Goal: Complete application form

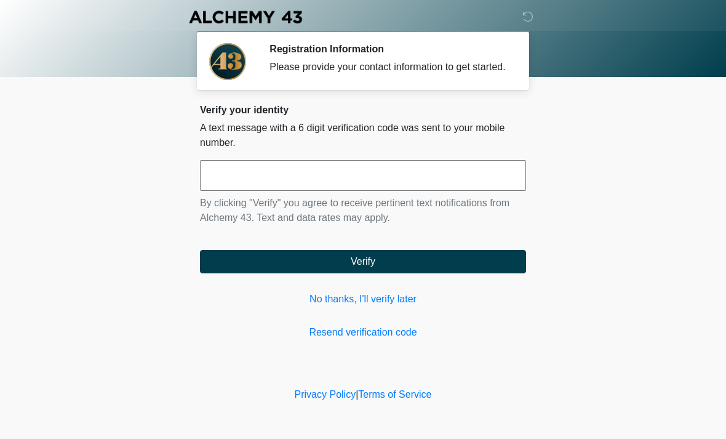
click at [477, 189] on input "text" at bounding box center [363, 175] width 326 height 31
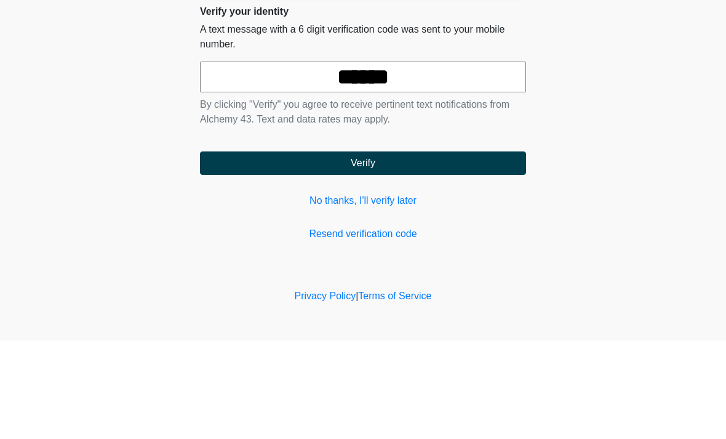
type input "******"
click at [478, 250] on button "Verify" at bounding box center [363, 261] width 326 height 23
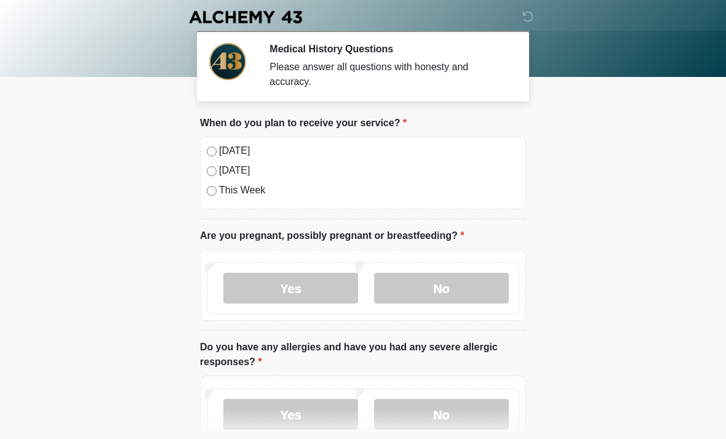
click at [225, 149] on label "Today" at bounding box center [369, 150] width 300 height 15
click at [474, 289] on label "No" at bounding box center [441, 287] width 135 height 31
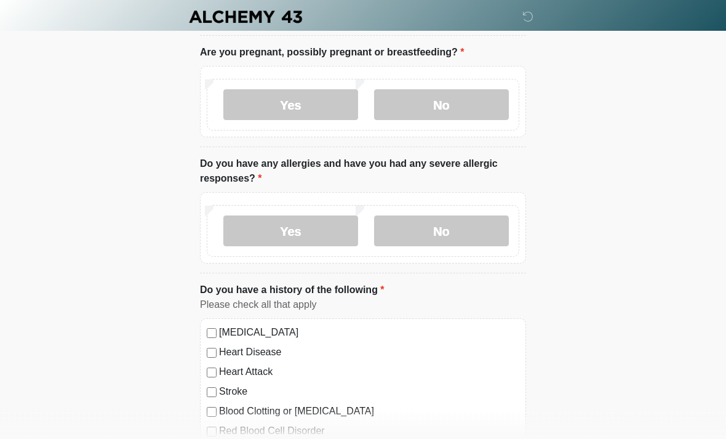
scroll to position [182, 0]
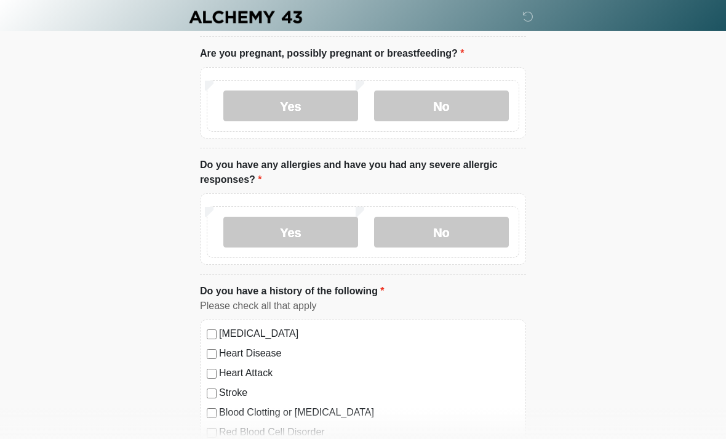
click at [487, 219] on label "No" at bounding box center [441, 232] width 135 height 31
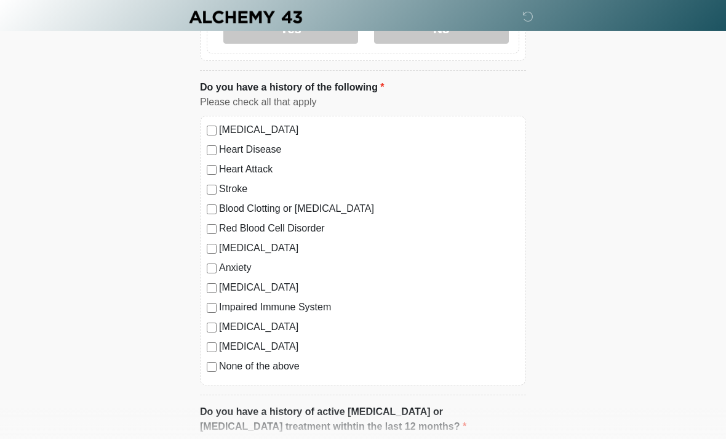
scroll to position [394, 0]
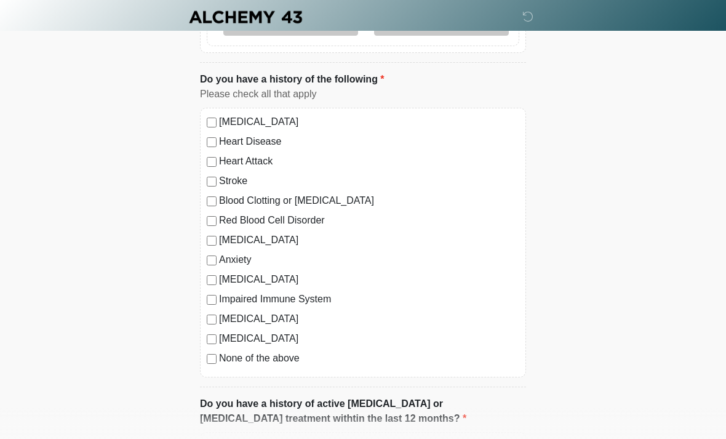
click at [295, 360] on label "None of the above" at bounding box center [369, 358] width 300 height 15
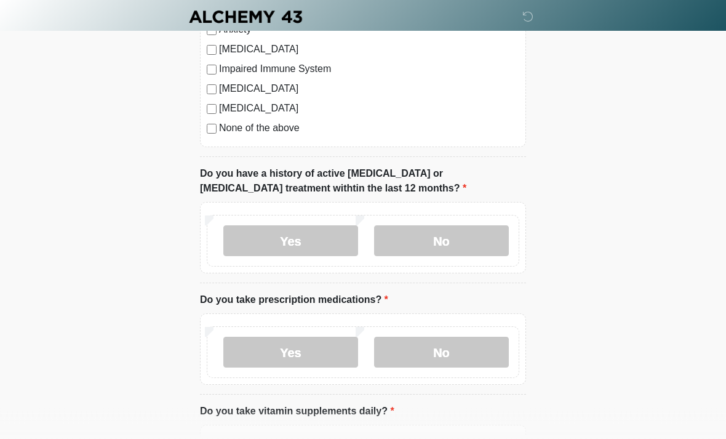
scroll to position [622, 0]
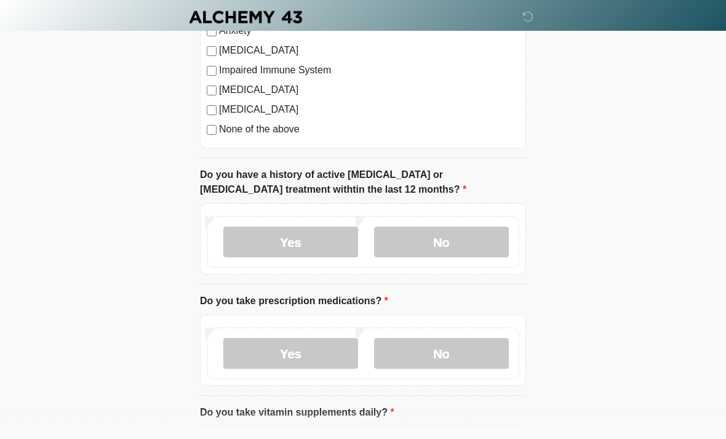
click at [494, 240] on label "No" at bounding box center [441, 241] width 135 height 31
click at [463, 354] on label "No" at bounding box center [441, 353] width 135 height 31
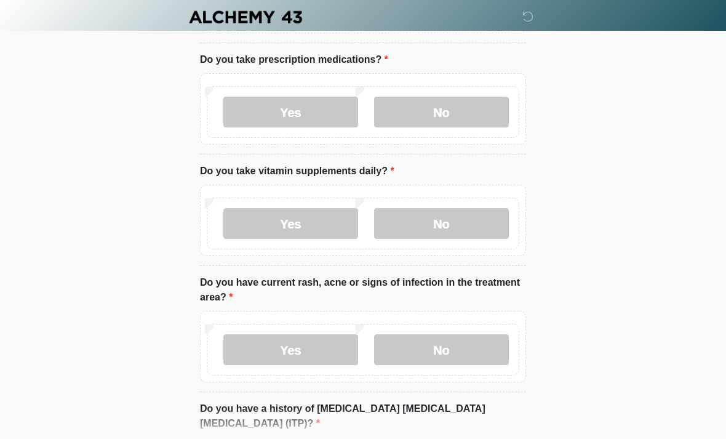
scroll to position [865, 0]
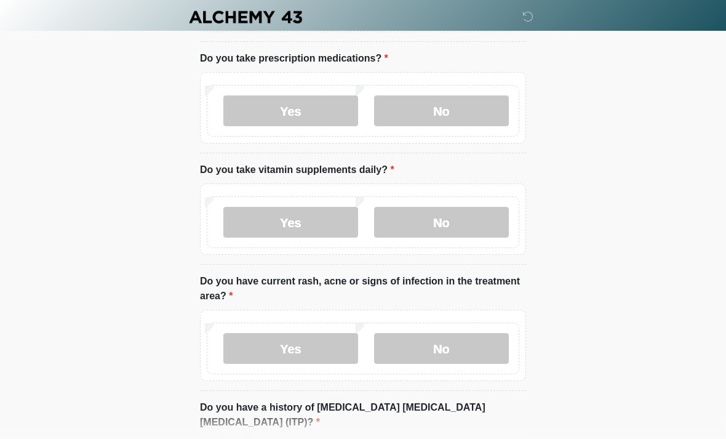
click at [479, 220] on label "No" at bounding box center [441, 222] width 135 height 31
click at [477, 340] on label "No" at bounding box center [441, 348] width 135 height 31
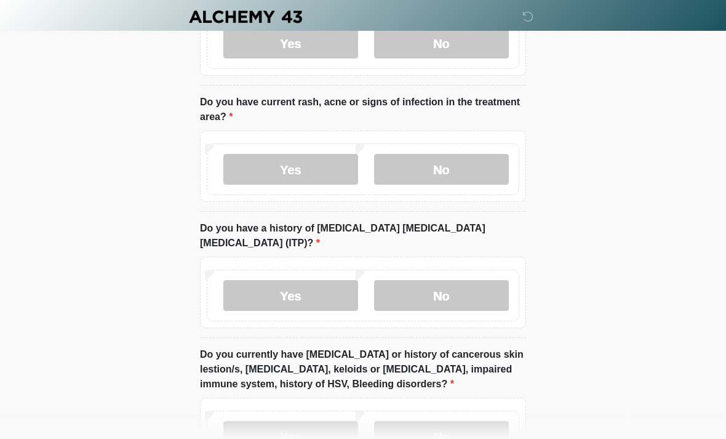
scroll to position [1046, 0]
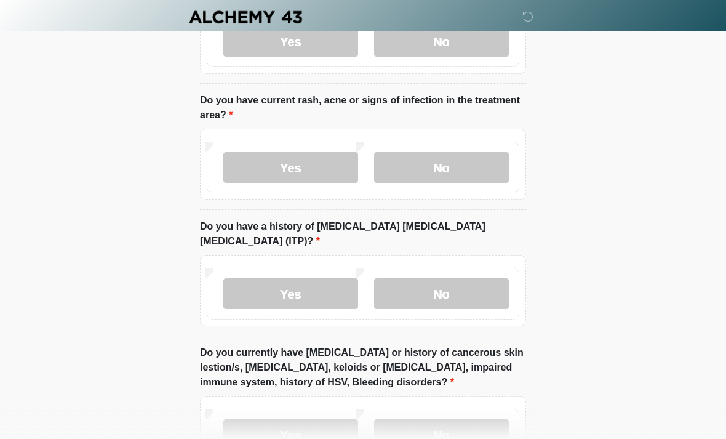
click at [477, 278] on label "No" at bounding box center [441, 293] width 135 height 31
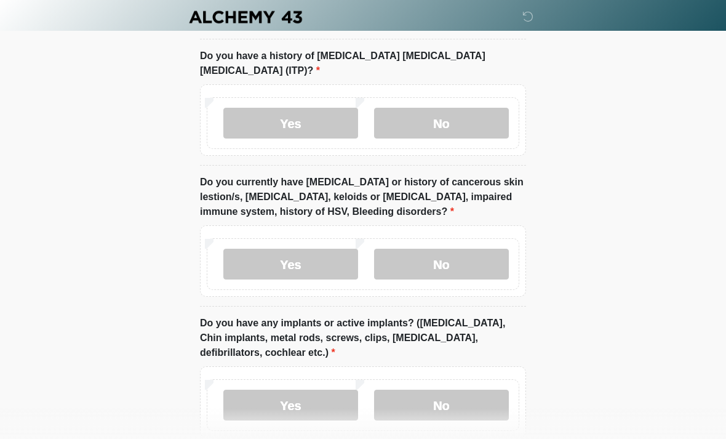
scroll to position [1219, 0]
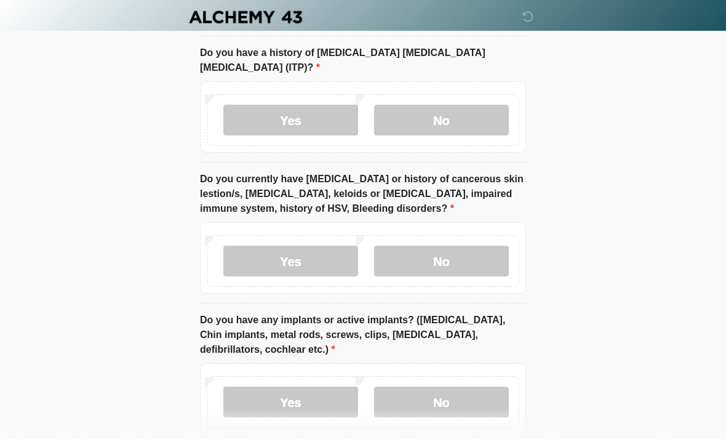
click at [480, 245] on label "No" at bounding box center [441, 260] width 135 height 31
click at [467, 386] on label "No" at bounding box center [441, 401] width 135 height 31
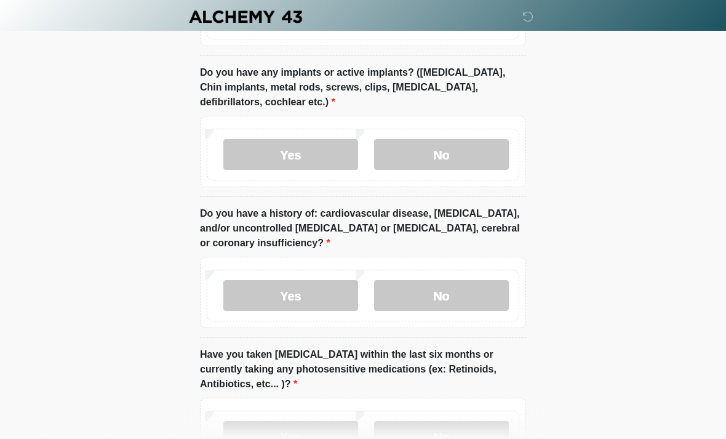
scroll to position [1466, 0]
click at [468, 280] on label "No" at bounding box center [441, 295] width 135 height 31
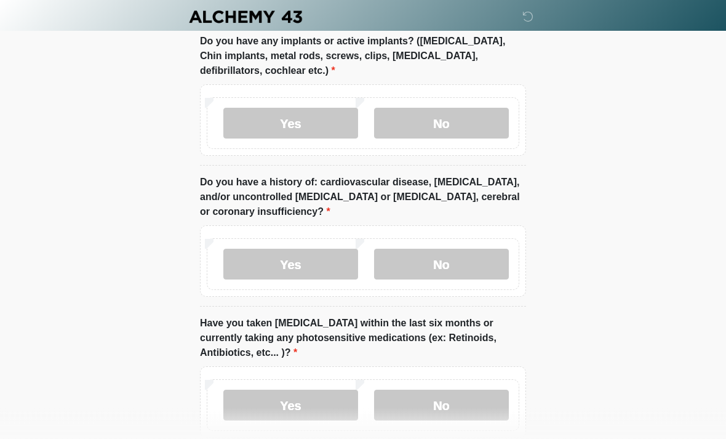
scroll to position [1548, 0]
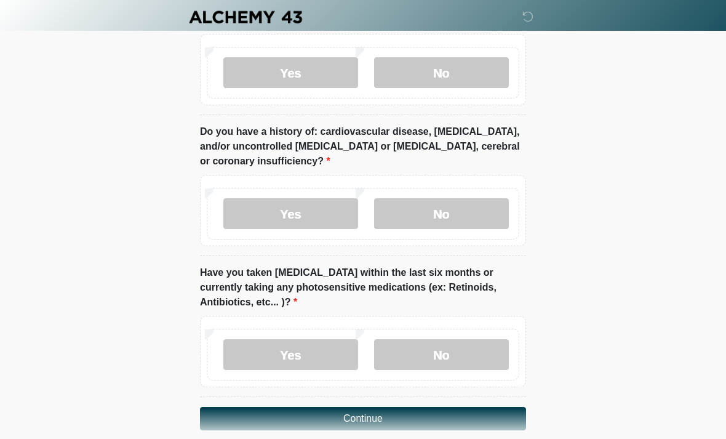
click at [455, 339] on label "No" at bounding box center [441, 354] width 135 height 31
click at [454, 407] on button "Continue" at bounding box center [363, 418] width 326 height 23
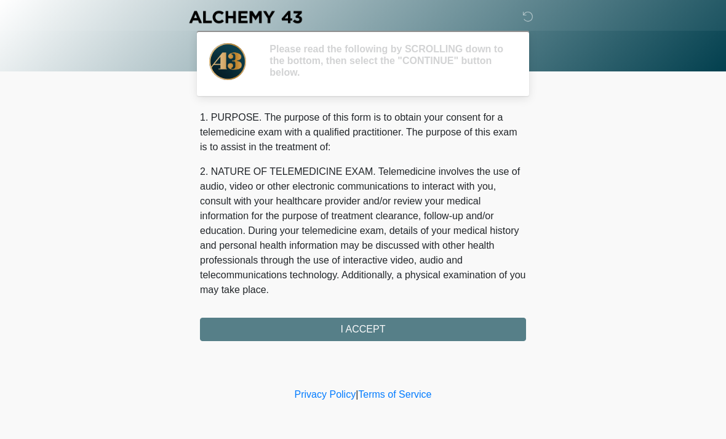
scroll to position [0, 0]
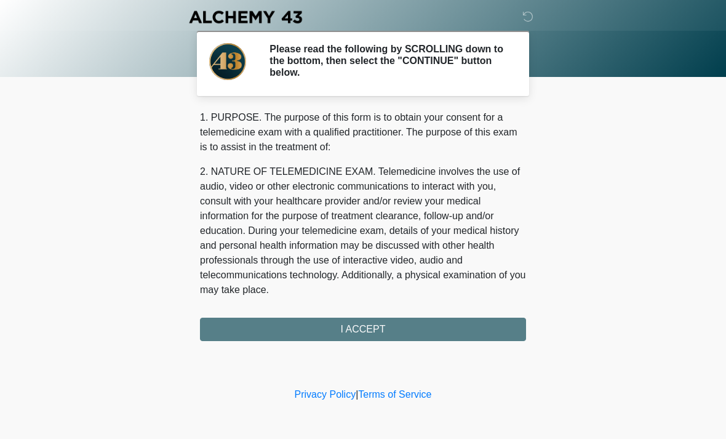
click at [492, 320] on div "1. PURPOSE. The purpose of this form is to obtain your consent for a telemedici…" at bounding box center [363, 225] width 326 height 231
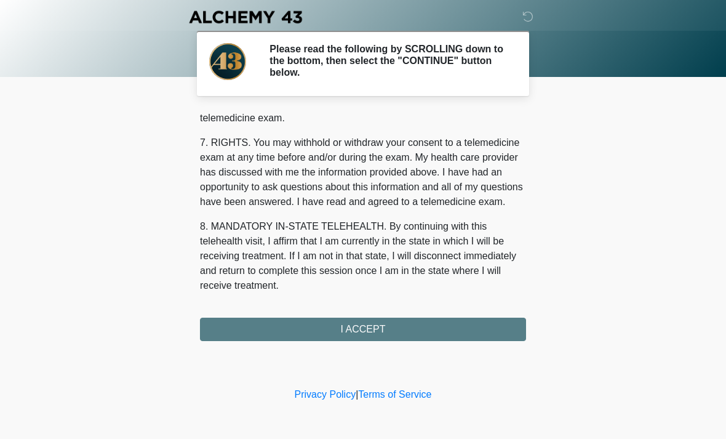
scroll to position [521, 0]
click at [417, 335] on button "I ACCEPT" at bounding box center [363, 328] width 326 height 23
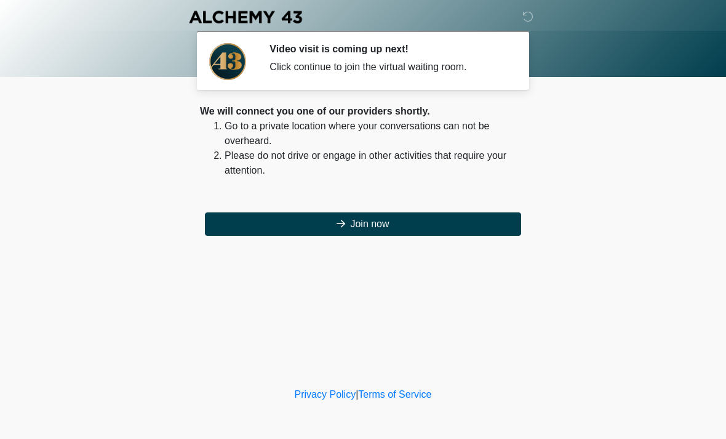
click at [476, 222] on button "Join now" at bounding box center [363, 223] width 316 height 23
